Goal: Find specific page/section

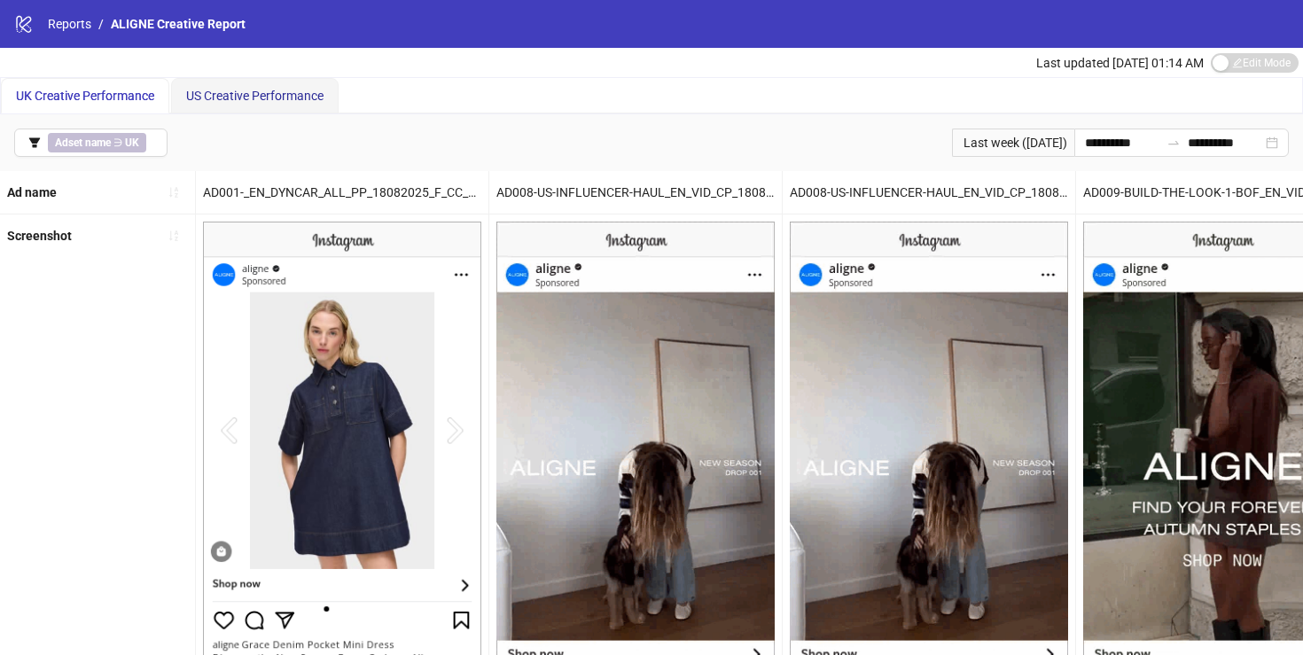
click at [252, 103] on div "US Creative Performance" at bounding box center [254, 96] width 137 height 20
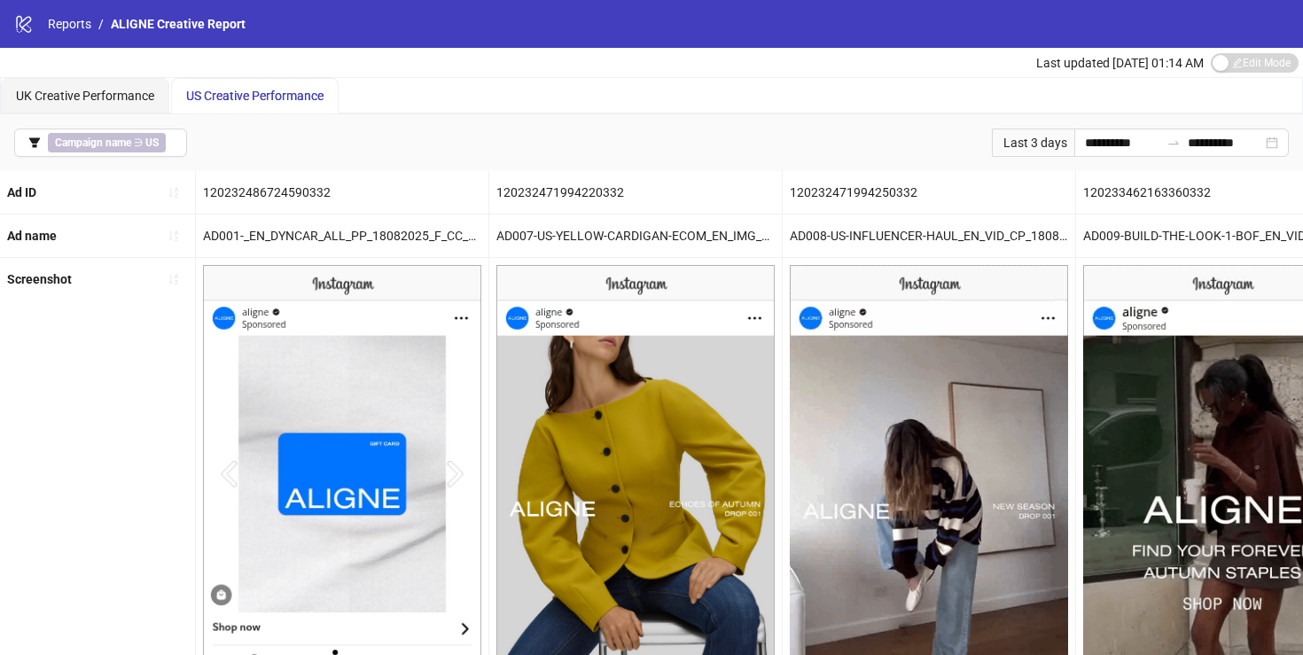
click at [129, 21] on span "ALIGNE Creative Report" at bounding box center [178, 24] width 135 height 14
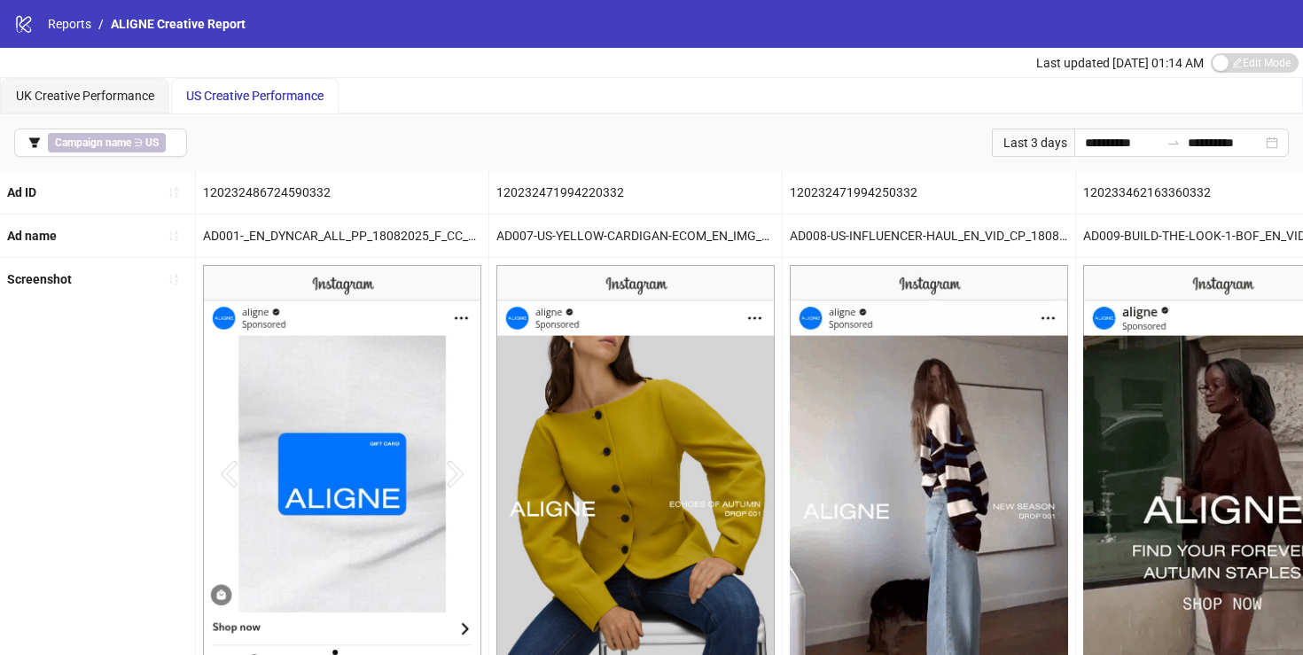
click at [20, 24] on icon at bounding box center [23, 24] width 15 height 17
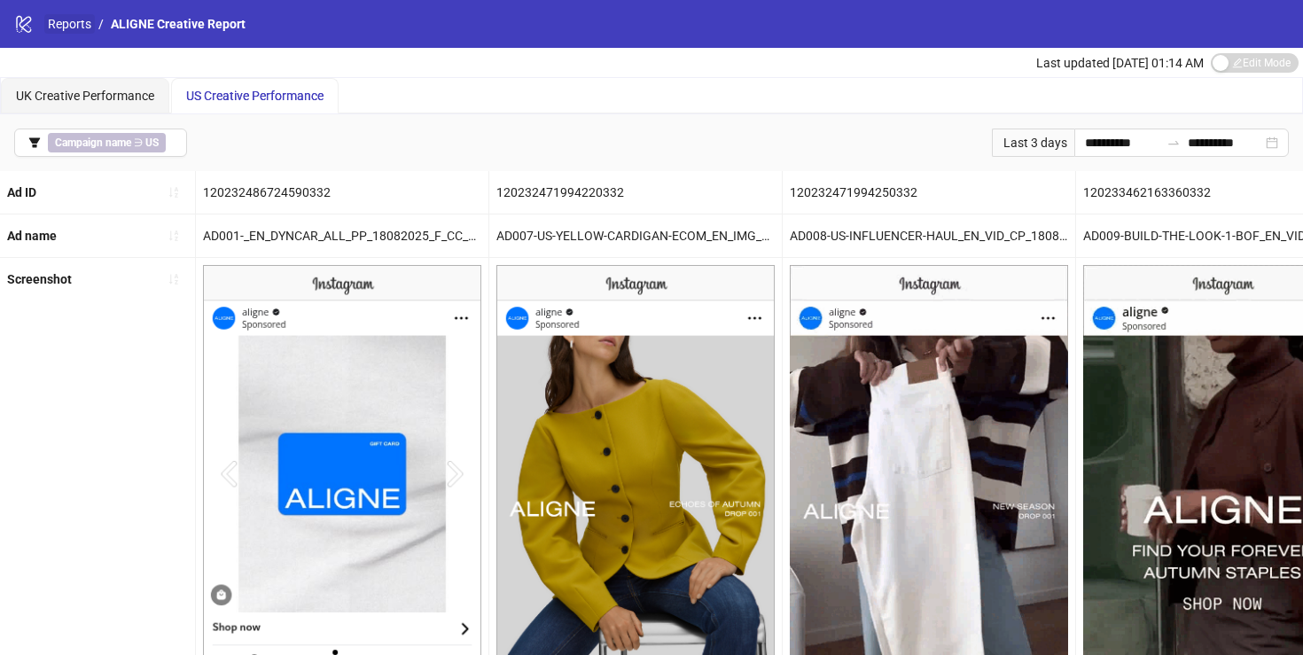
click at [48, 18] on link "Reports" at bounding box center [69, 24] width 51 height 20
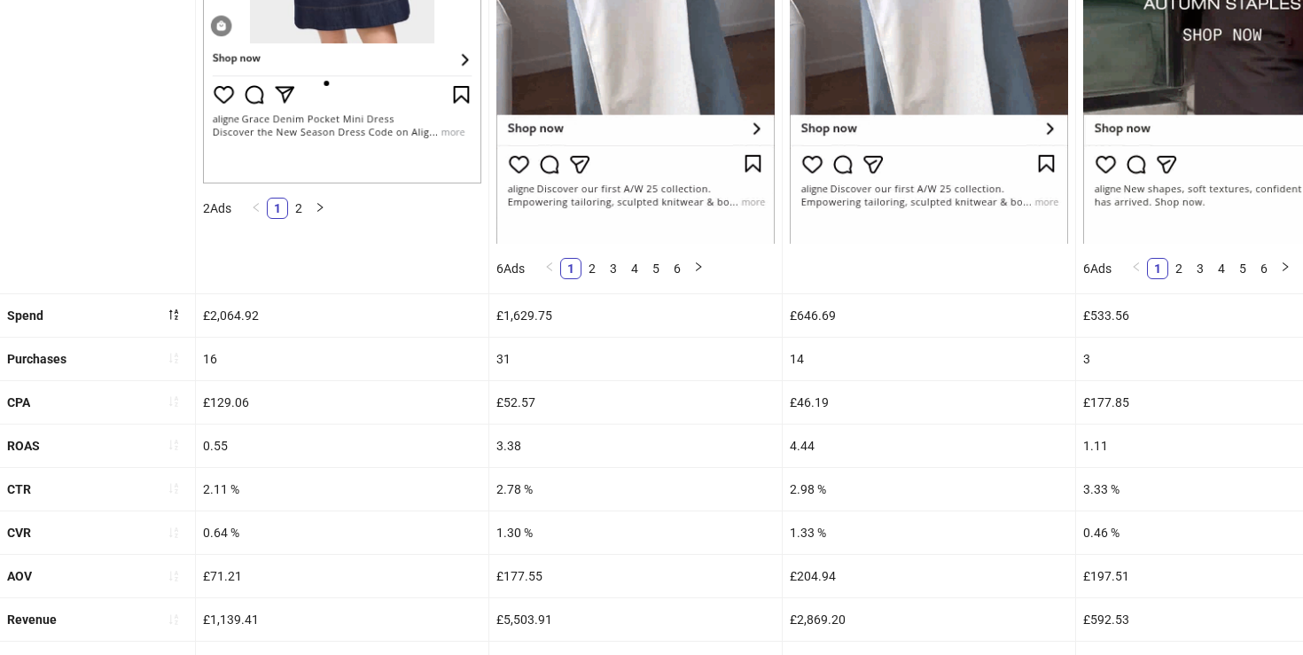
scroll to position [627, 0]
